Goal: Information Seeking & Learning: Learn about a topic

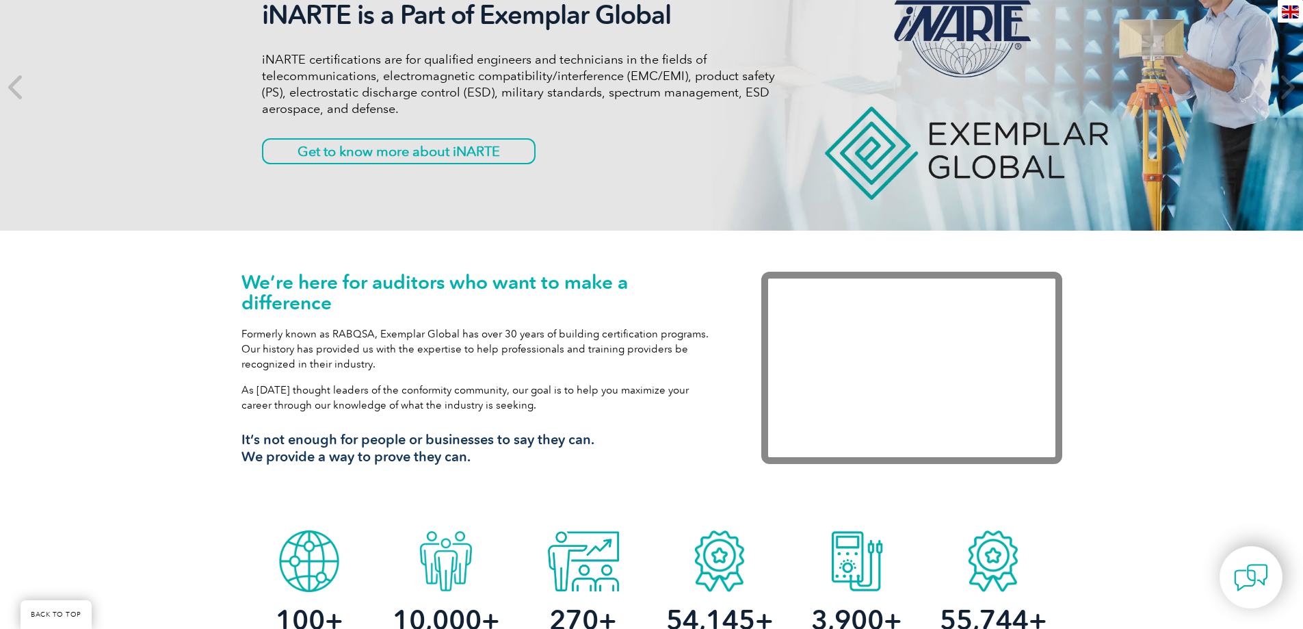
scroll to position [114, 0]
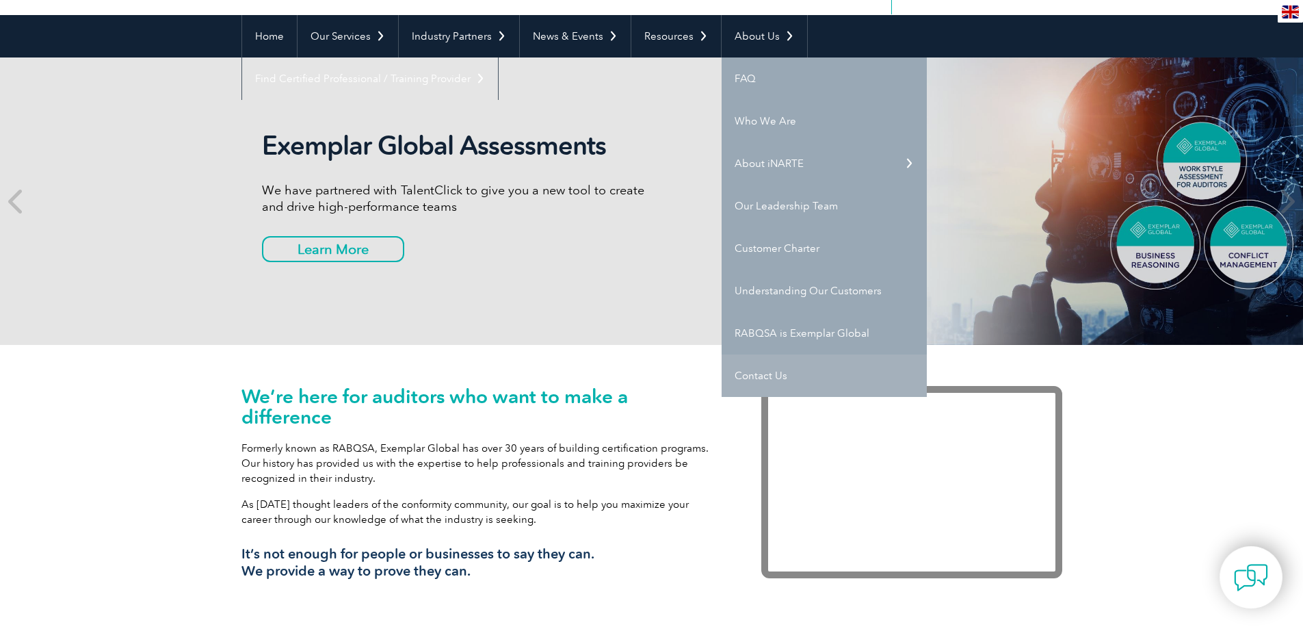
click at [743, 372] on link "Contact Us" at bounding box center [824, 375] width 205 height 42
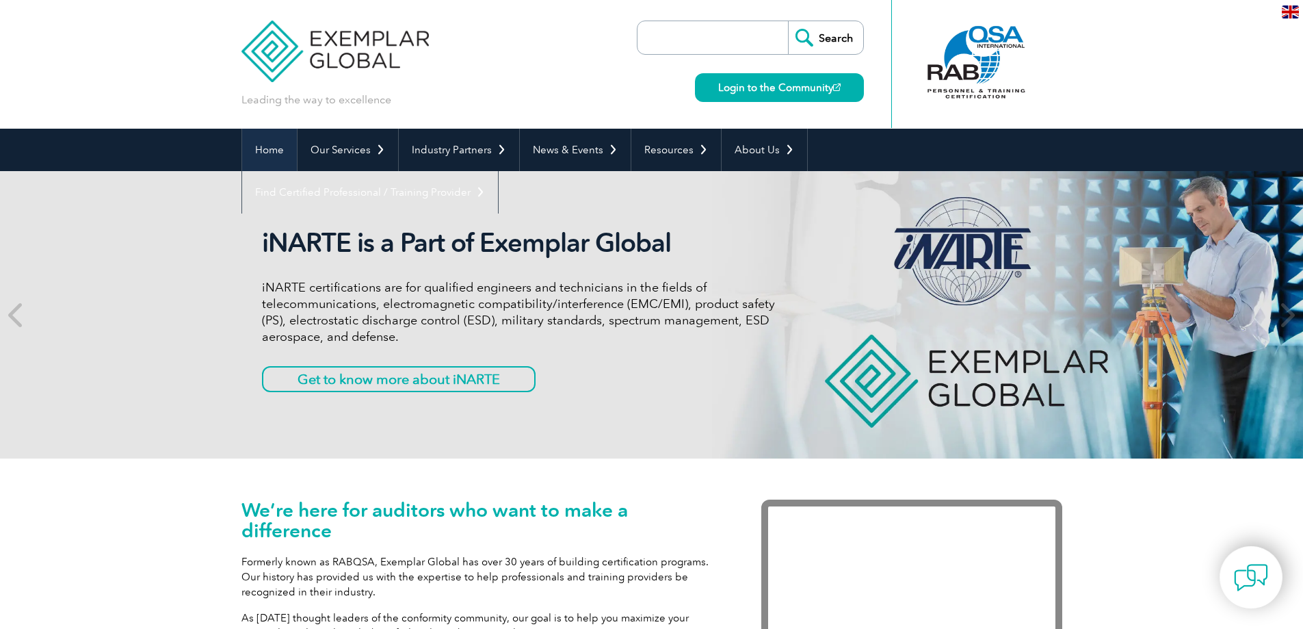
click at [259, 151] on link "Home" at bounding box center [269, 150] width 55 height 42
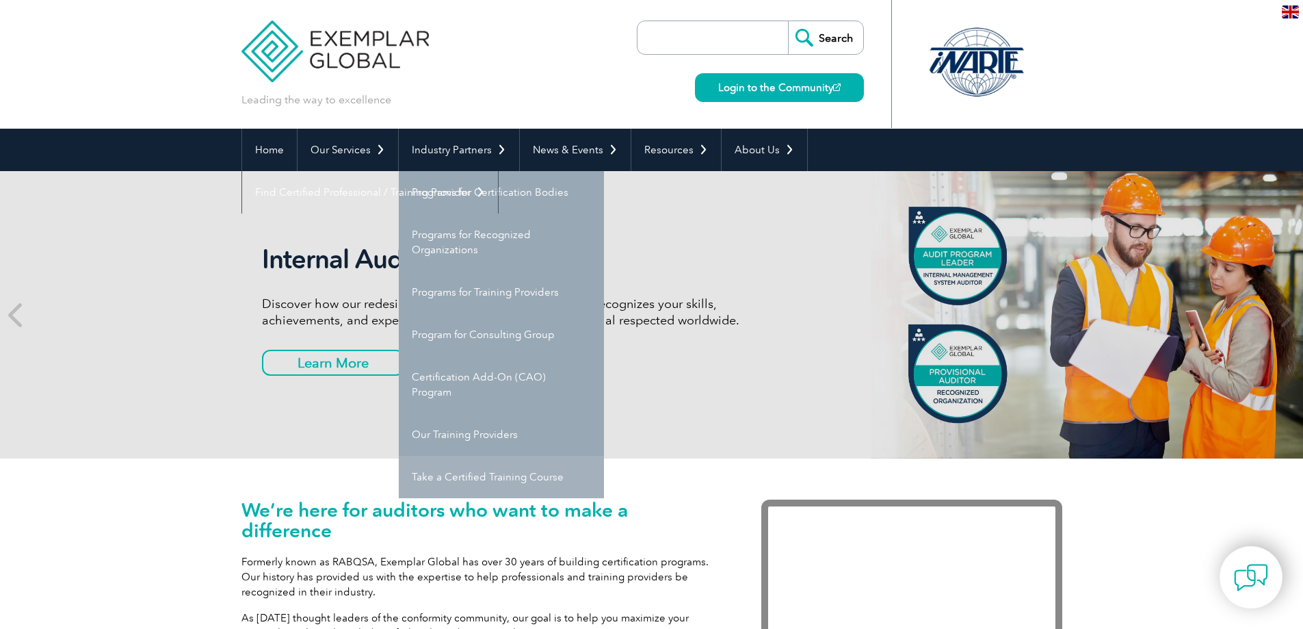
click at [495, 477] on link "Take a Certified Training Course" at bounding box center [501, 477] width 205 height 42
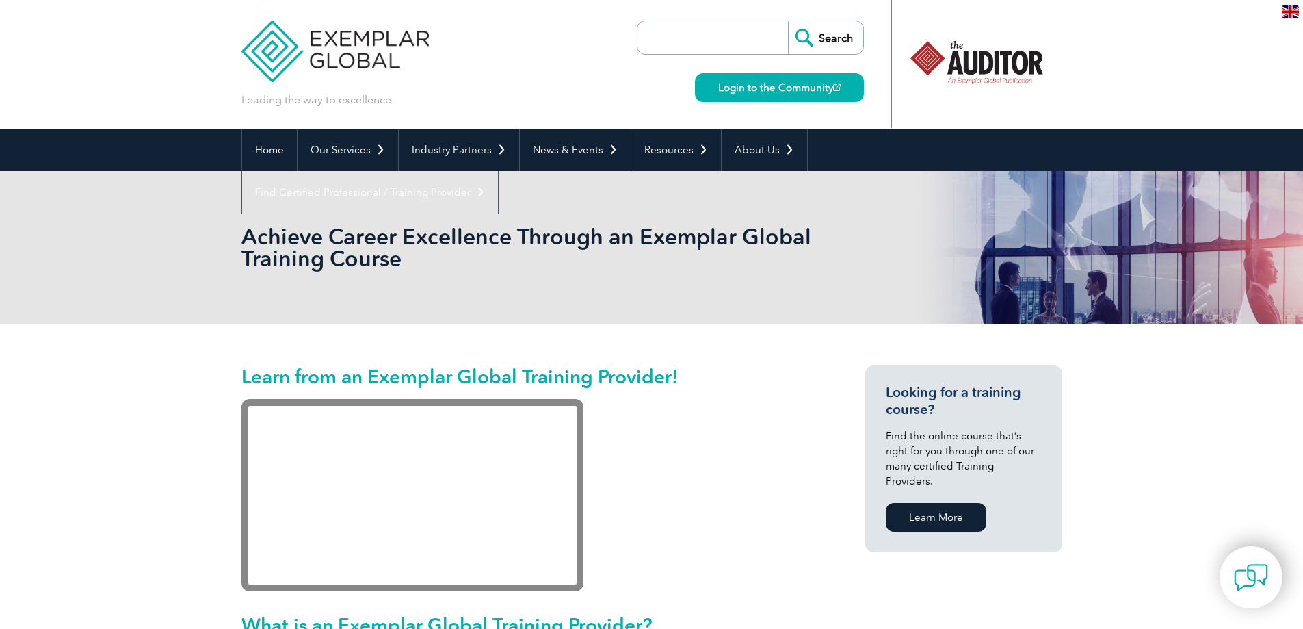
click at [1015, 63] on div at bounding box center [976, 62] width 136 height 75
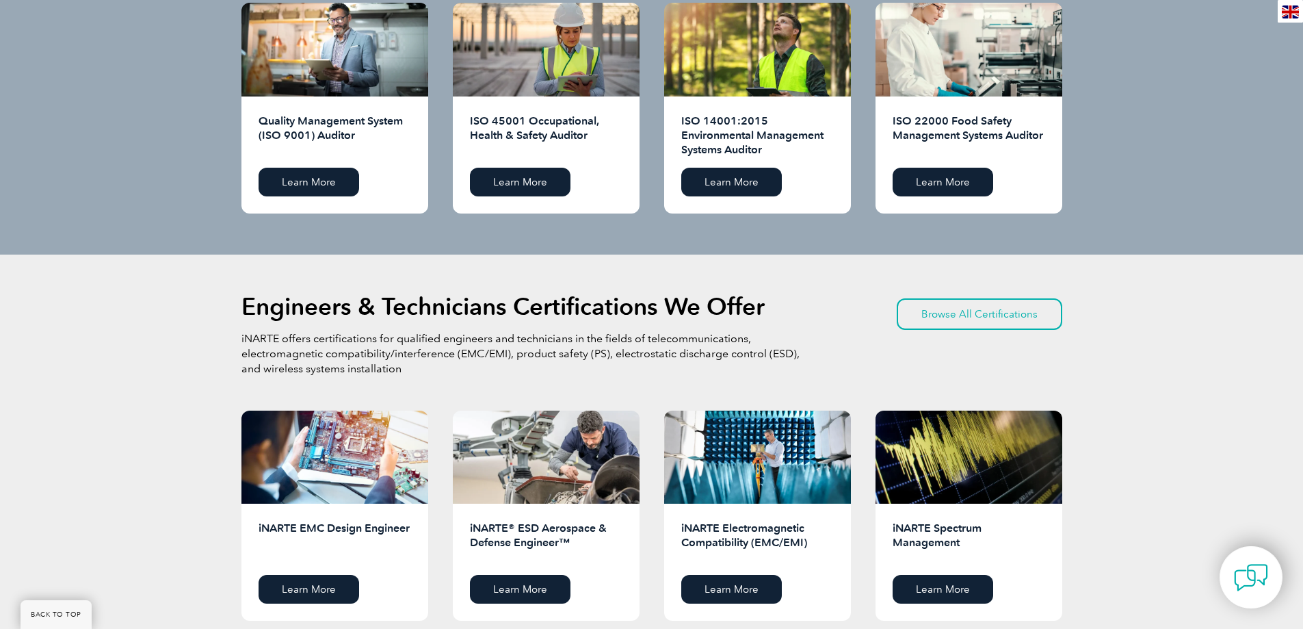
scroll to position [1254, 0]
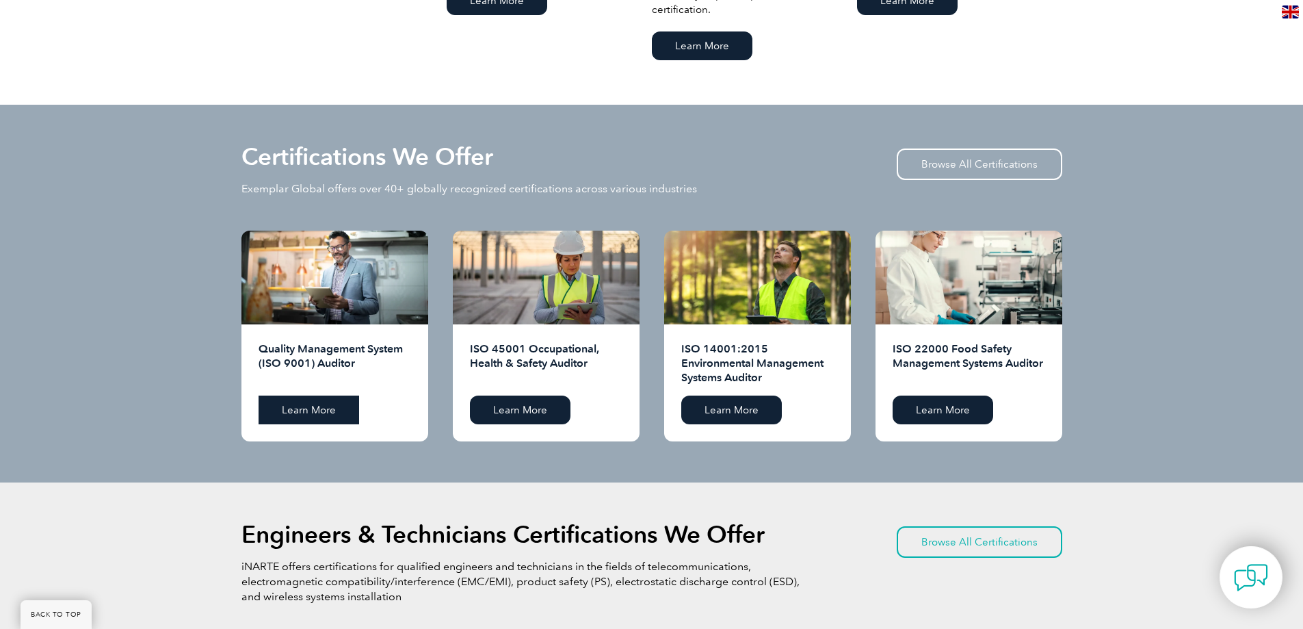
click at [303, 410] on link "Learn More" at bounding box center [309, 409] width 101 height 29
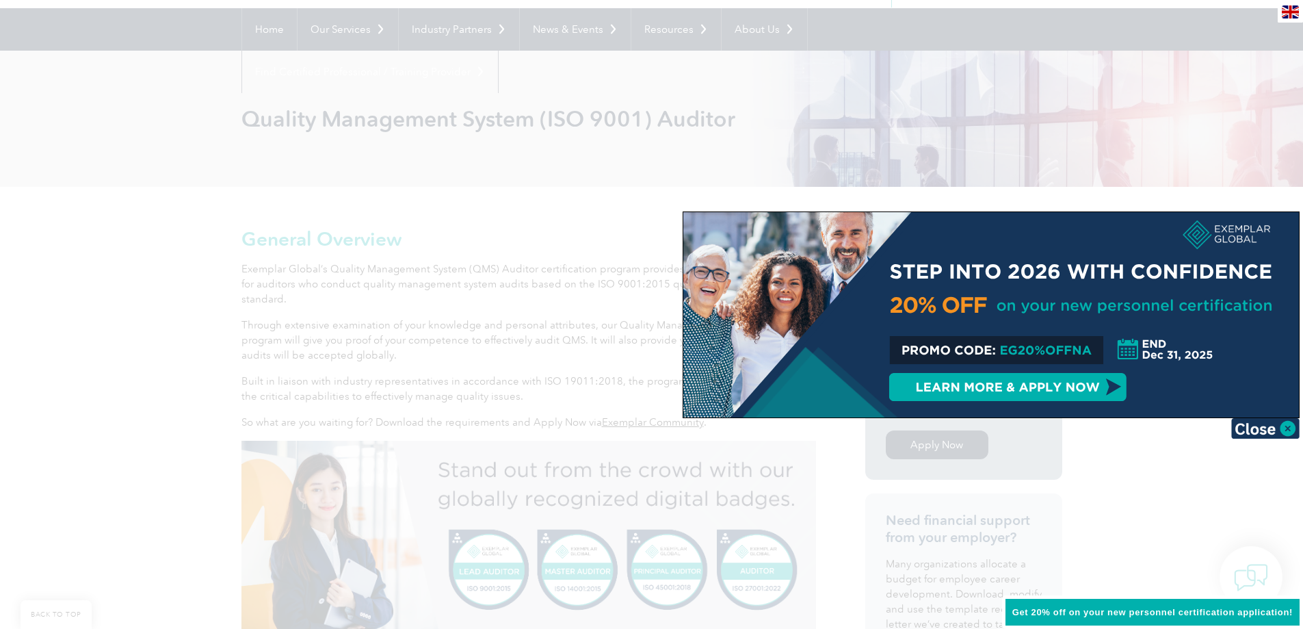
scroll to position [114, 0]
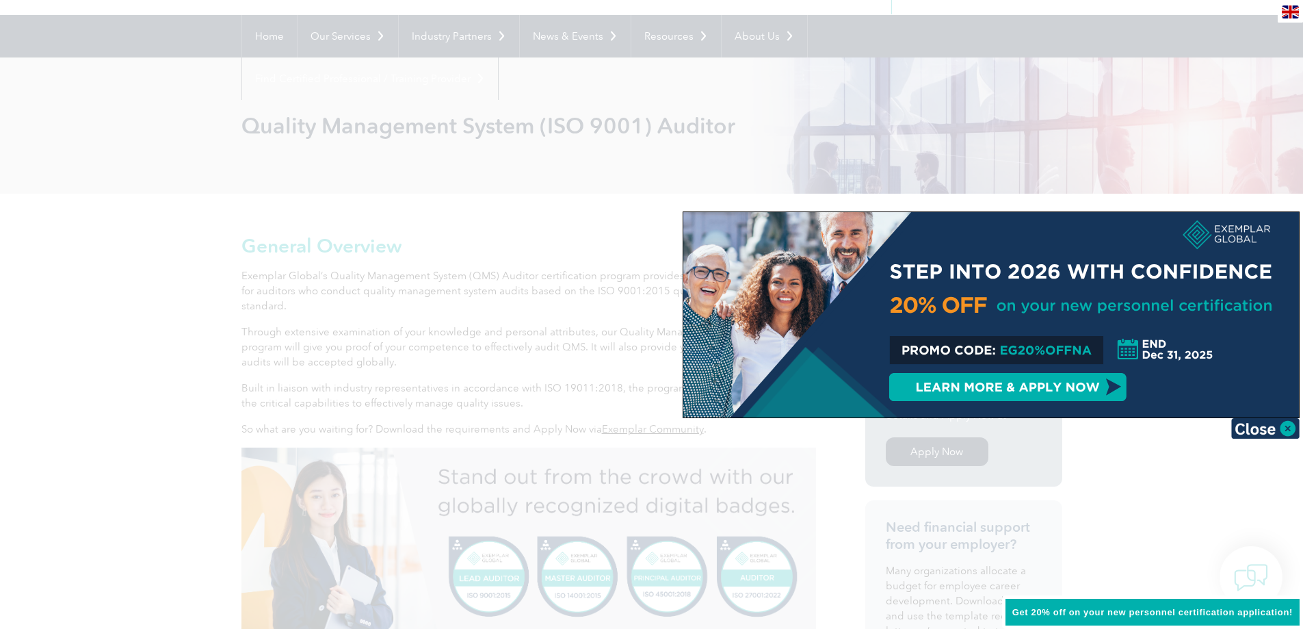
click at [577, 315] on div at bounding box center [651, 314] width 1303 height 629
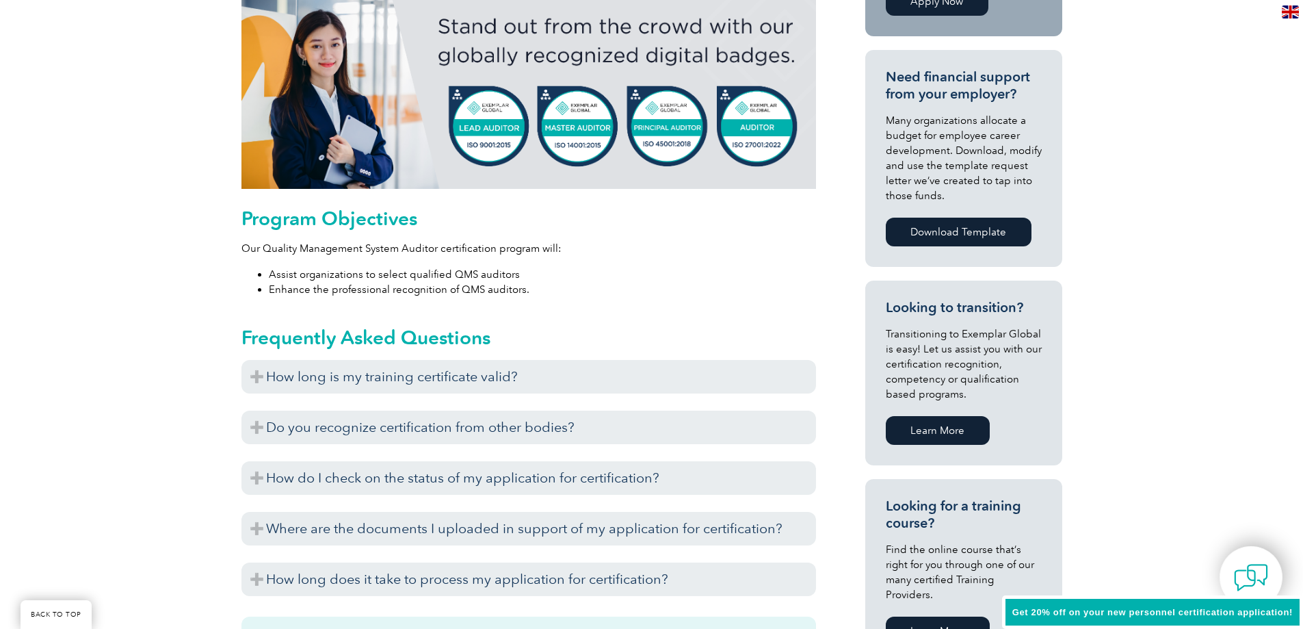
scroll to position [570, 0]
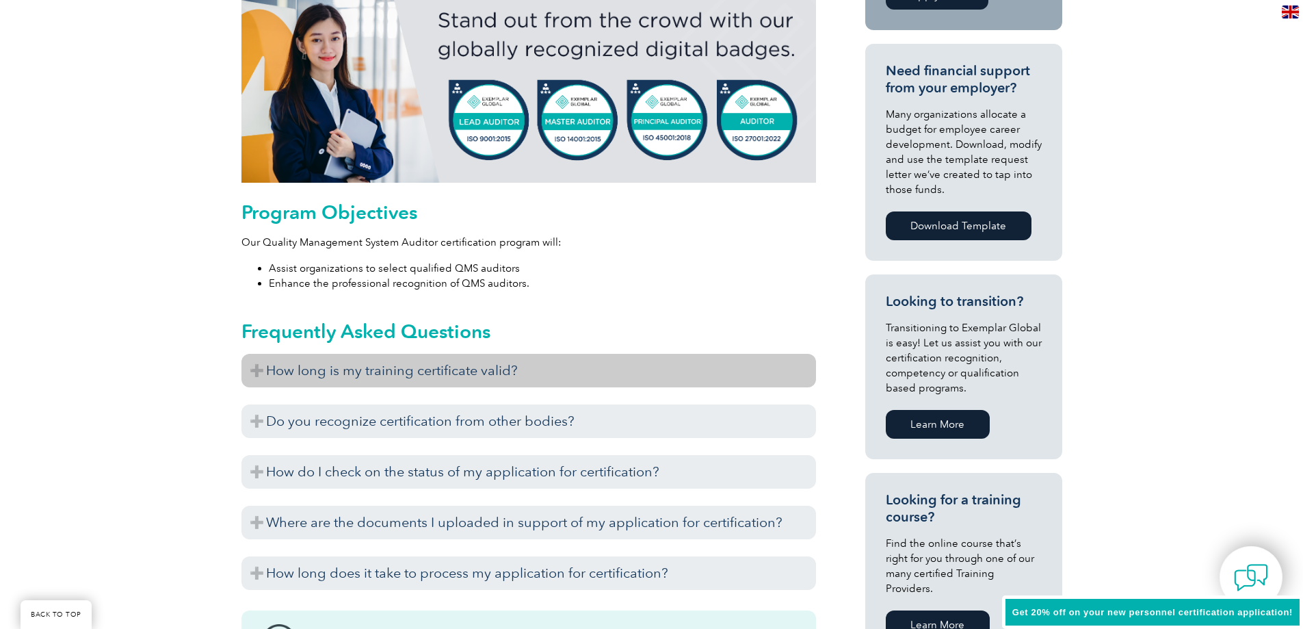
click at [398, 377] on h3 "How long is my training certificate valid?" at bounding box center [528, 371] width 575 height 34
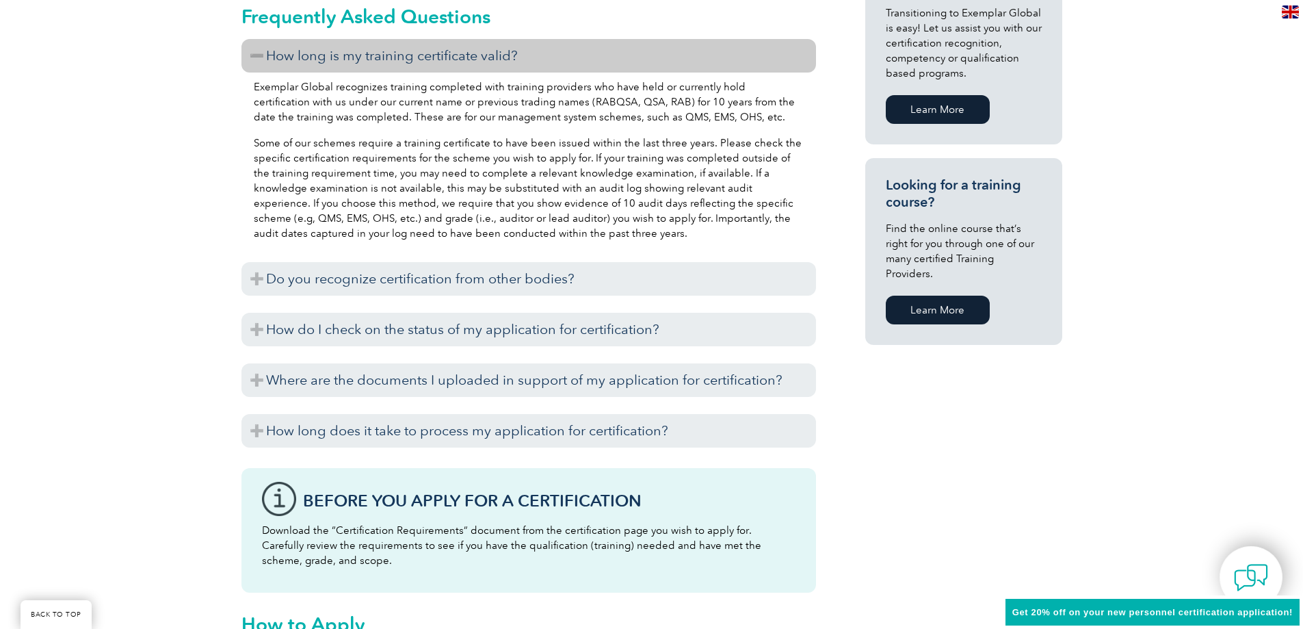
scroll to position [684, 0]
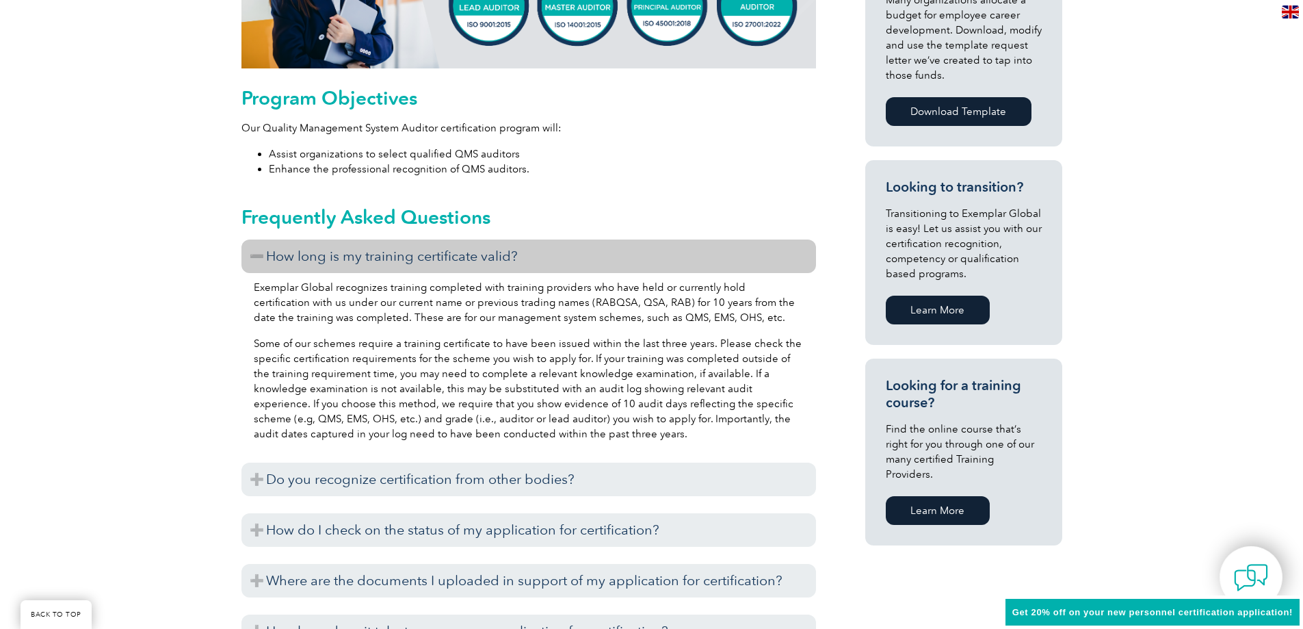
click at [137, 220] on div "General Overview Exemplar Global’s Quality Management System (QMS) Auditor cert…" at bounding box center [651, 417] width 1303 height 1589
click at [600, 185] on div "General Overview Exemplar Global’s Quality Management System (QMS) Auditor cert…" at bounding box center [528, 414] width 575 height 1500
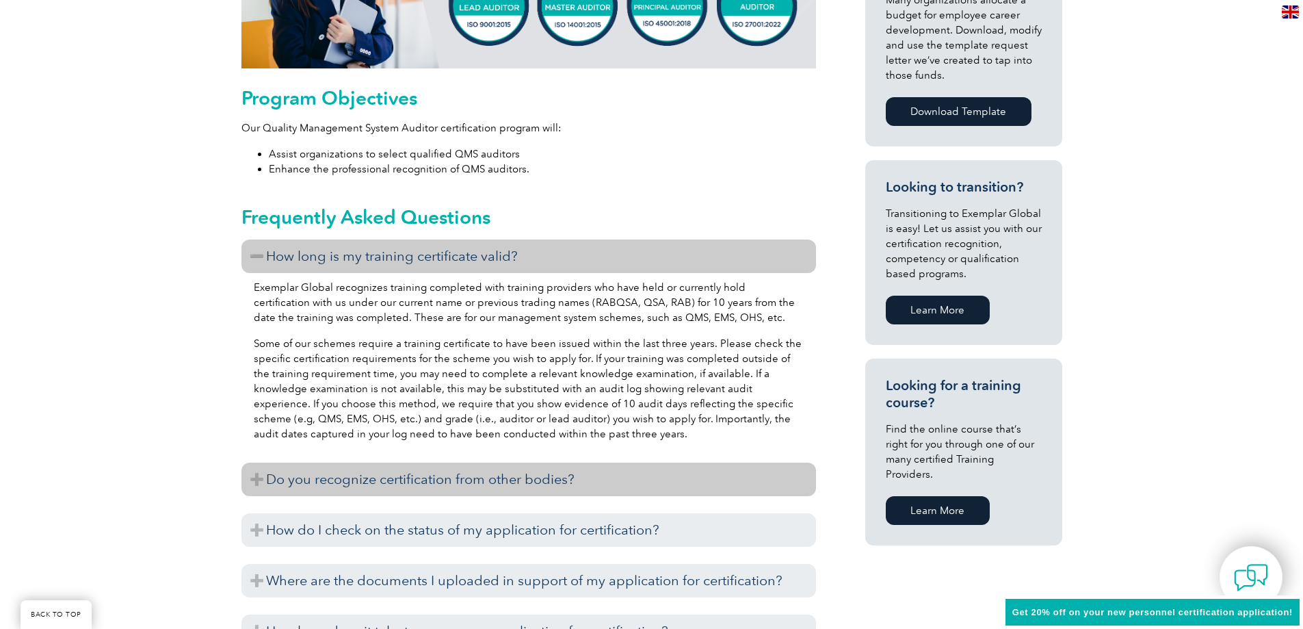
click at [546, 469] on h3 "Do you recognize certification from other bodies?" at bounding box center [528, 479] width 575 height 34
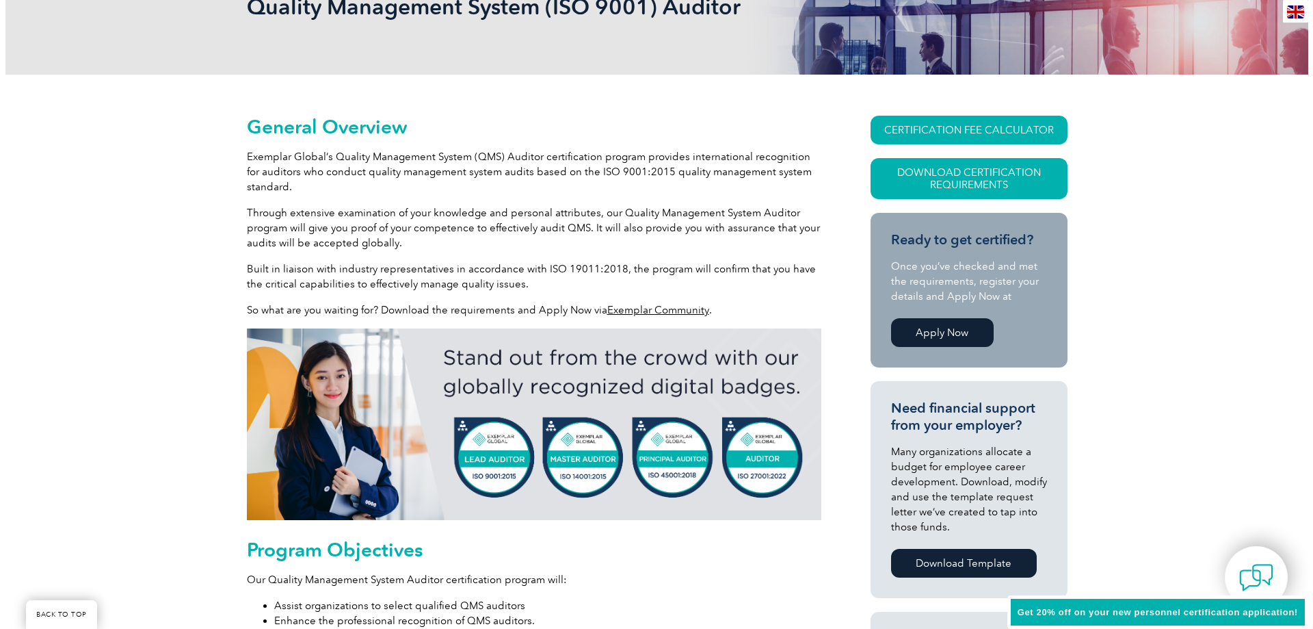
scroll to position [228, 0]
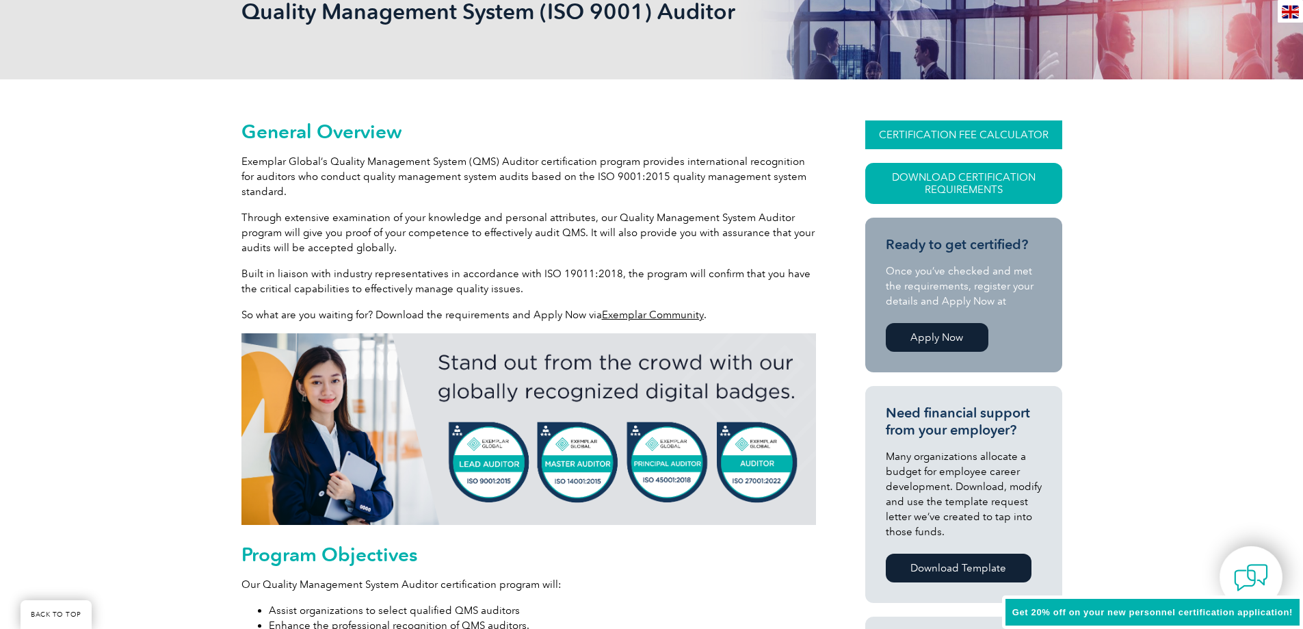
click at [992, 134] on link "CERTIFICATION FEE CALCULATOR" at bounding box center [963, 134] width 197 height 29
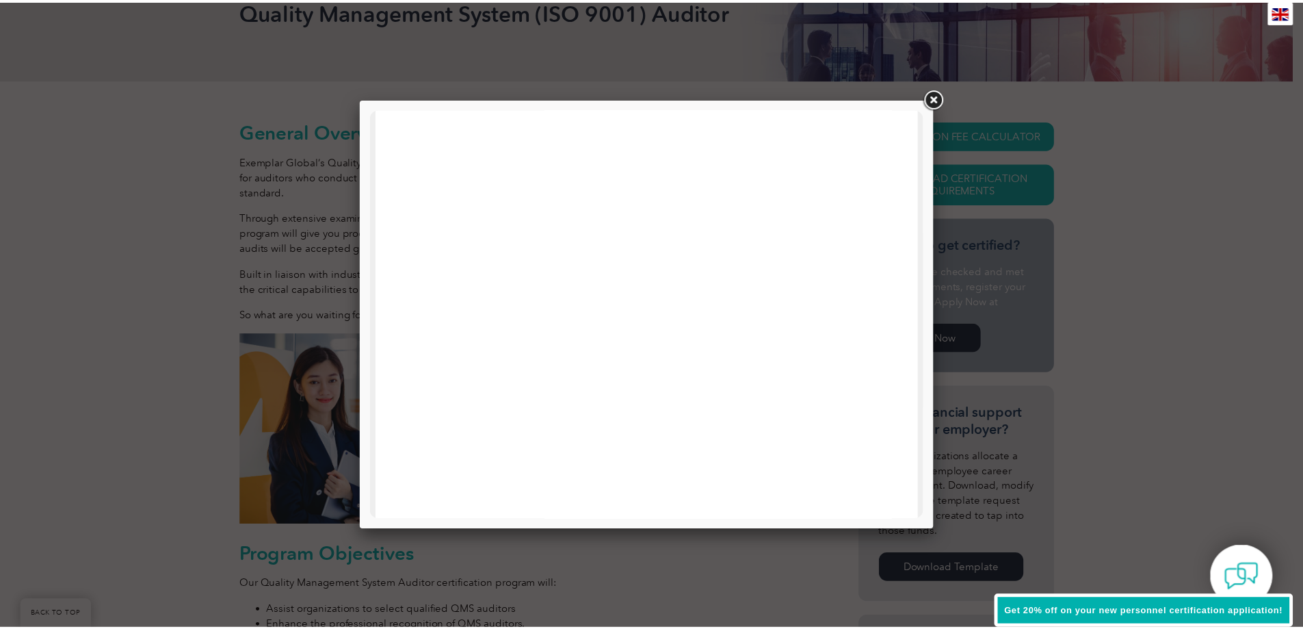
scroll to position [653, 0]
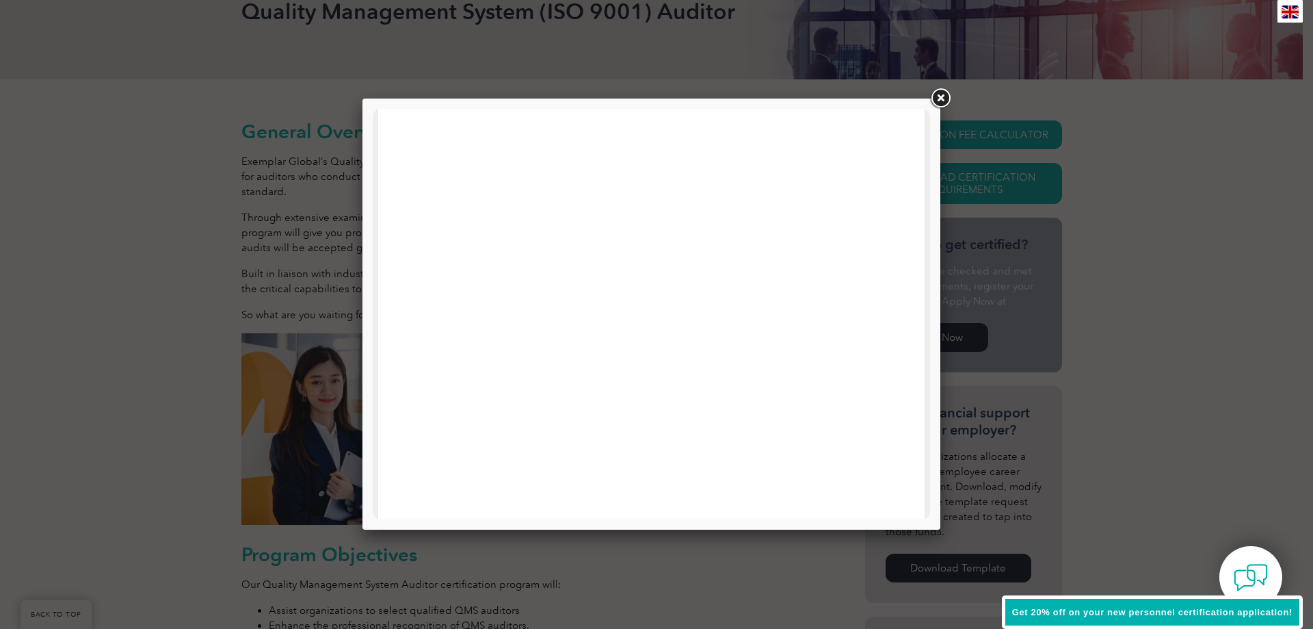
click at [932, 96] on link at bounding box center [940, 98] width 25 height 25
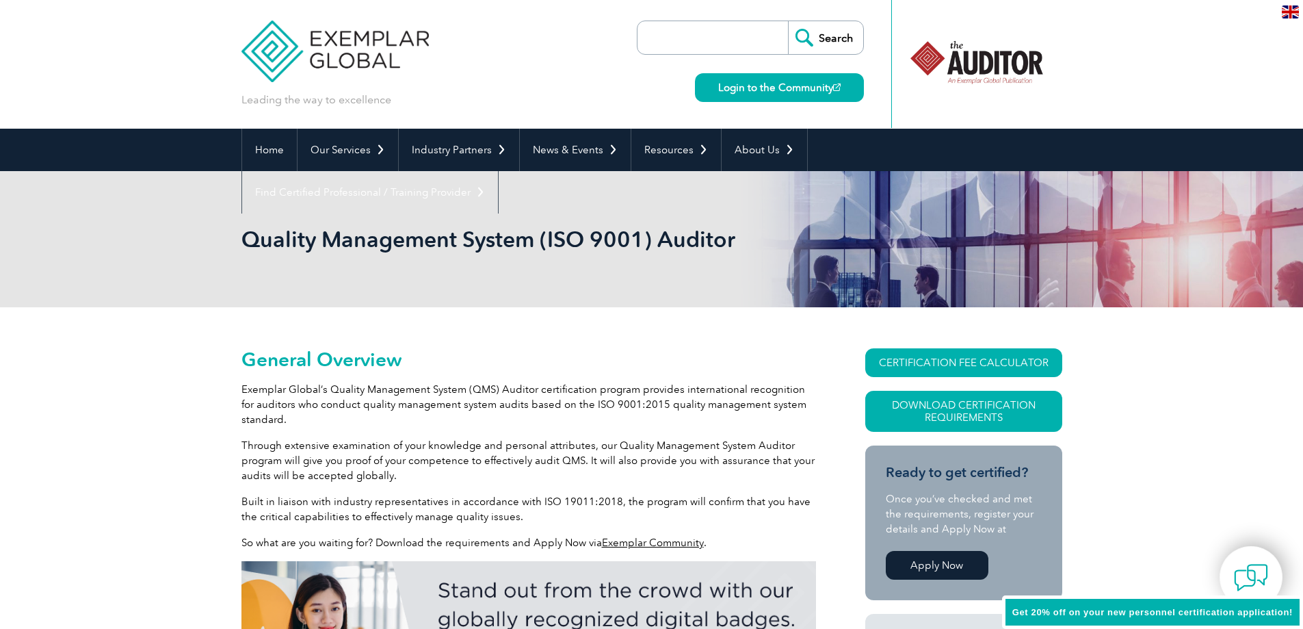
scroll to position [228, 0]
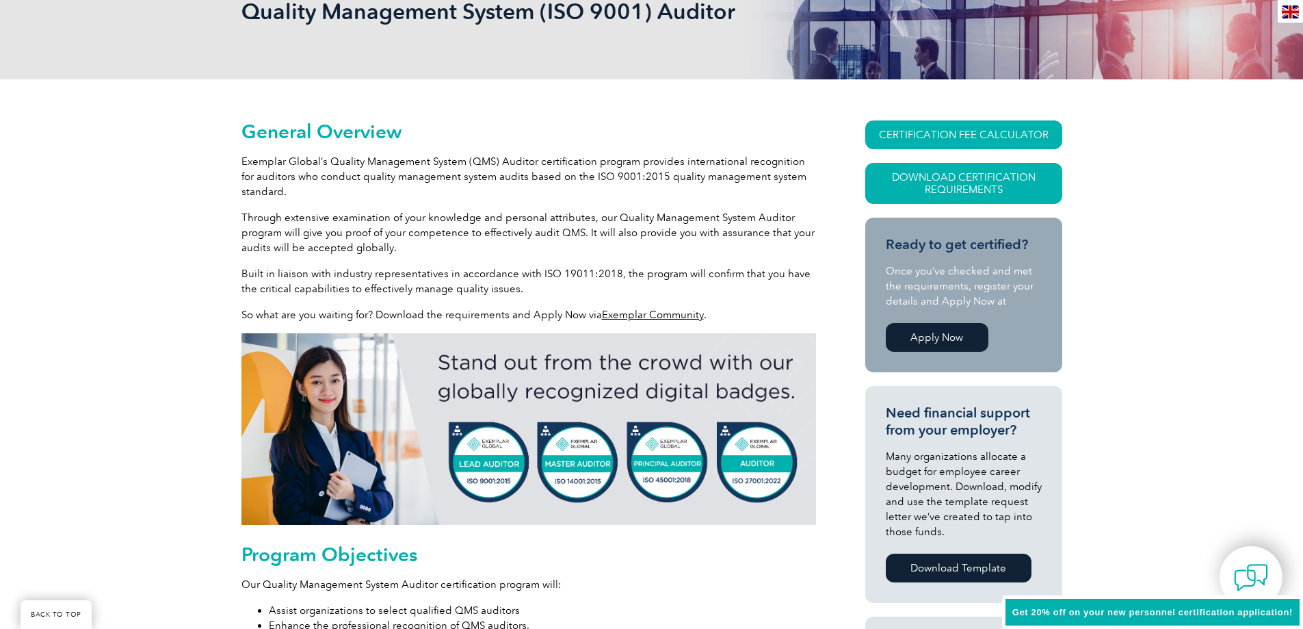
click at [469, 450] on img at bounding box center [528, 429] width 575 height 192
